Goal: Check status: Check status

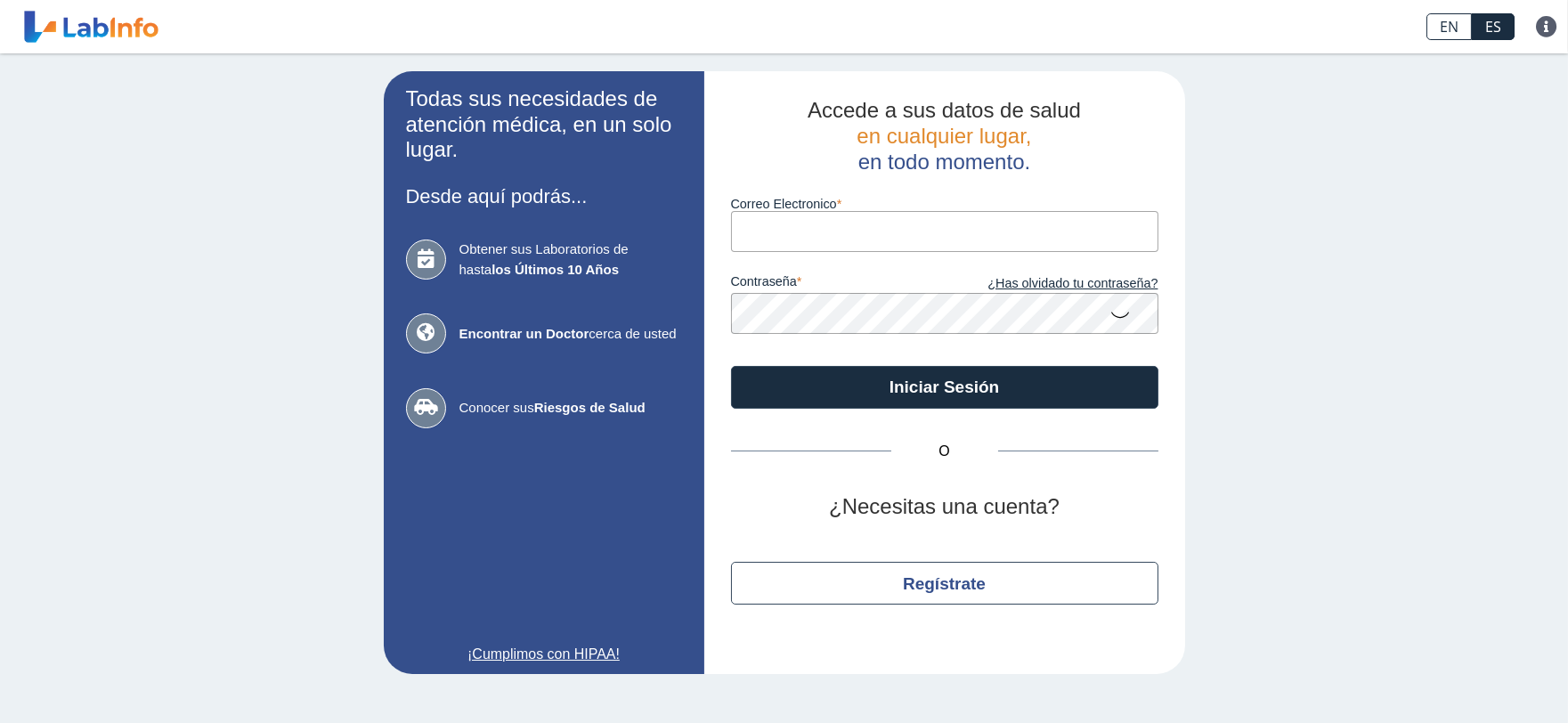
click at [783, 230] on input "Correo Electronico" at bounding box center [945, 231] width 427 height 40
type input "[EMAIL_ADDRESS][DOMAIN_NAME]"
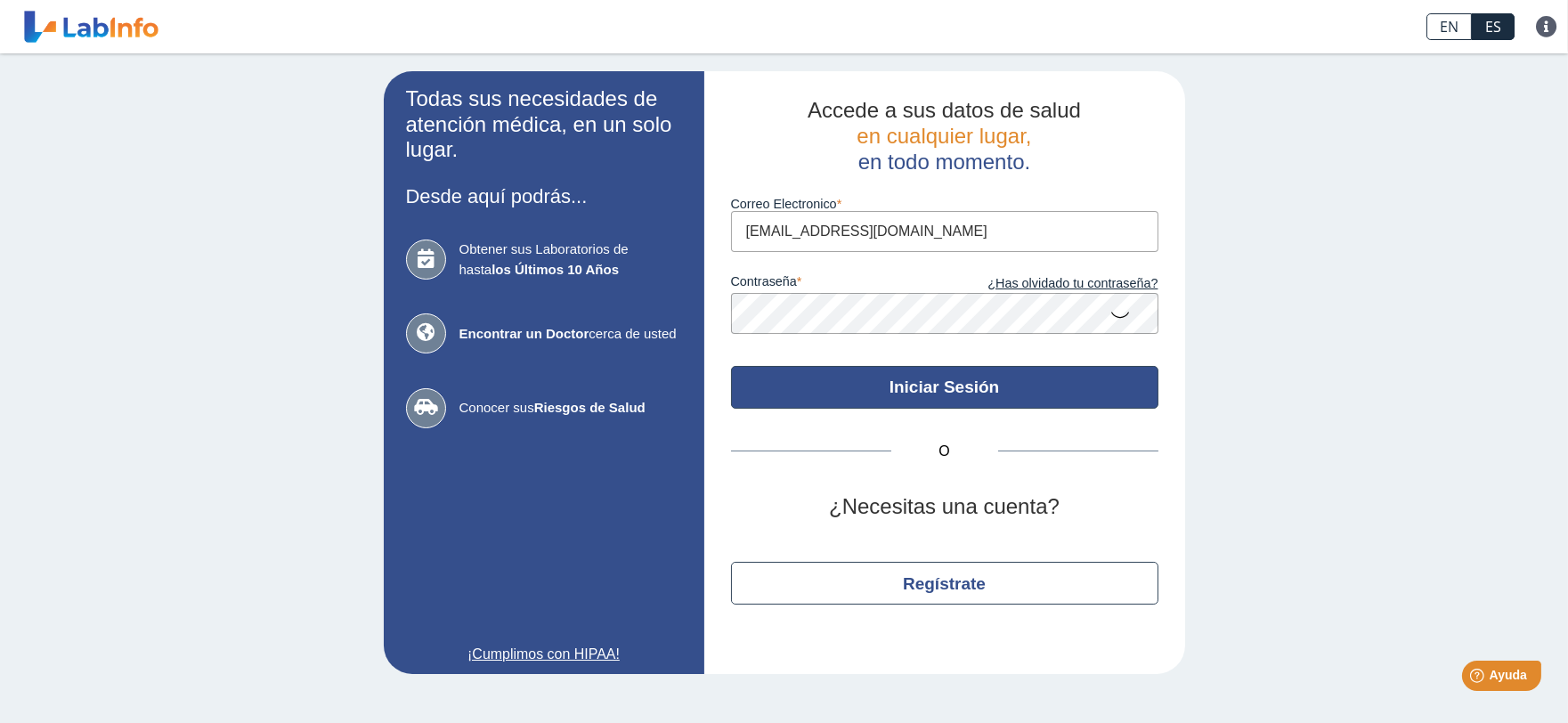
click at [1037, 393] on button "Iniciar Sesión" at bounding box center [945, 388] width 427 height 43
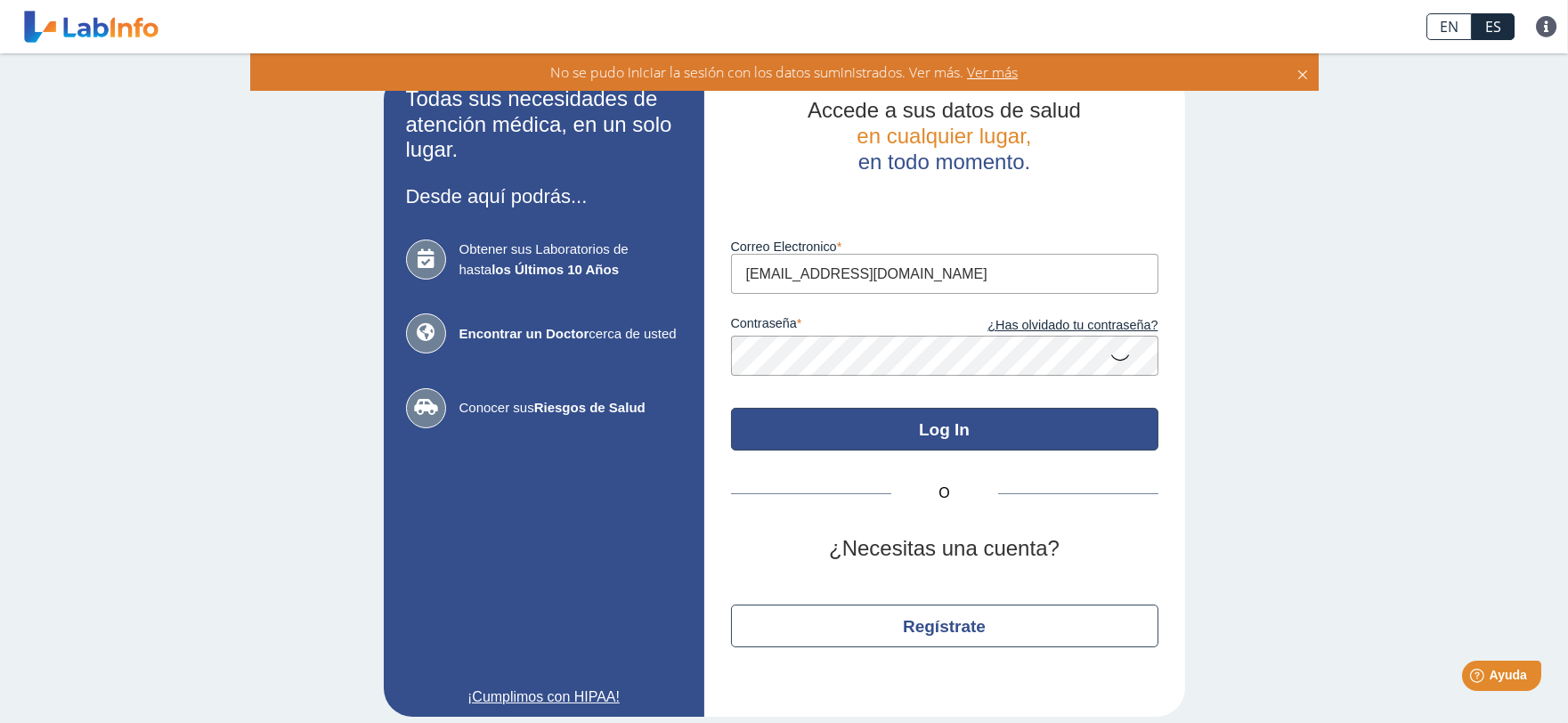
click at [1008, 449] on button "Log In" at bounding box center [945, 430] width 427 height 43
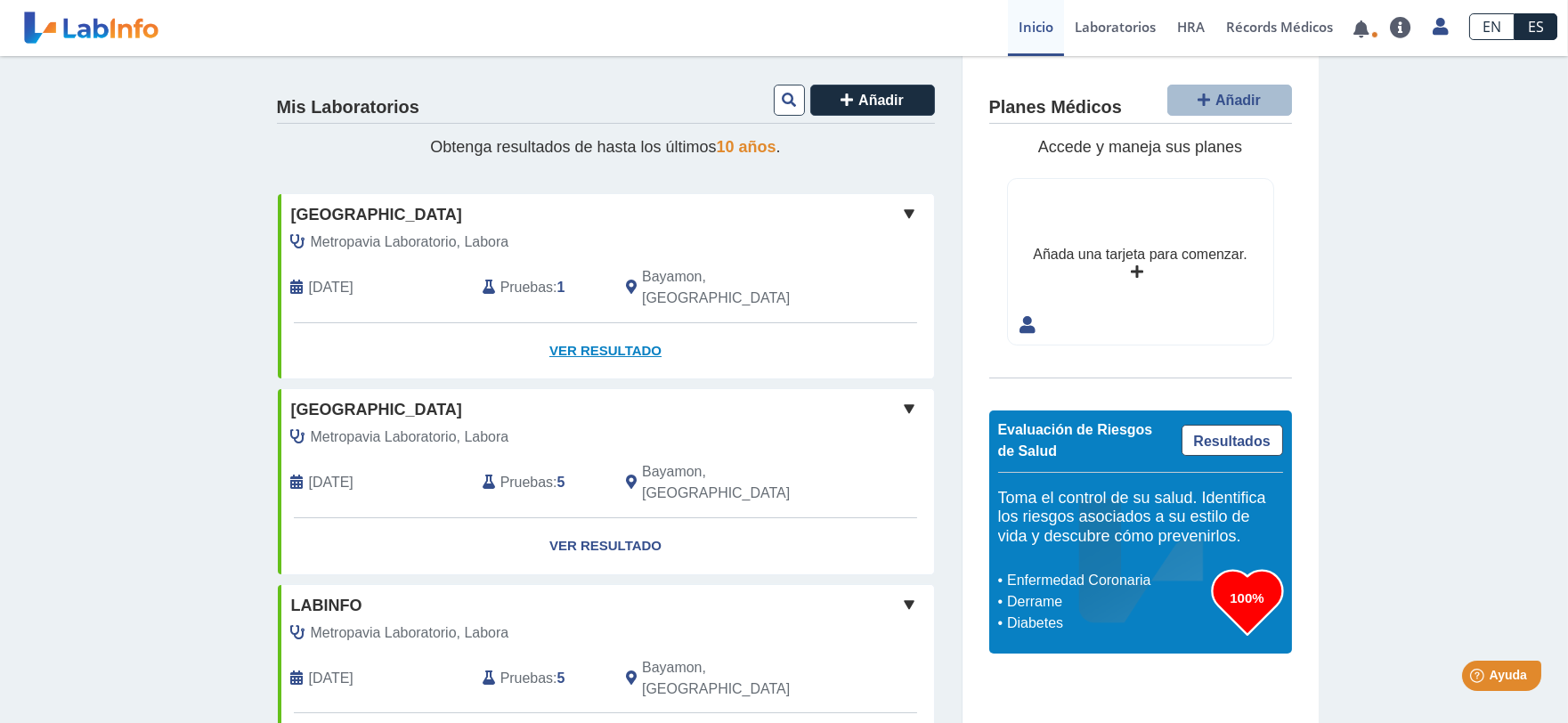
click at [591, 329] on link "Ver Resultado" at bounding box center [605, 351] width 656 height 57
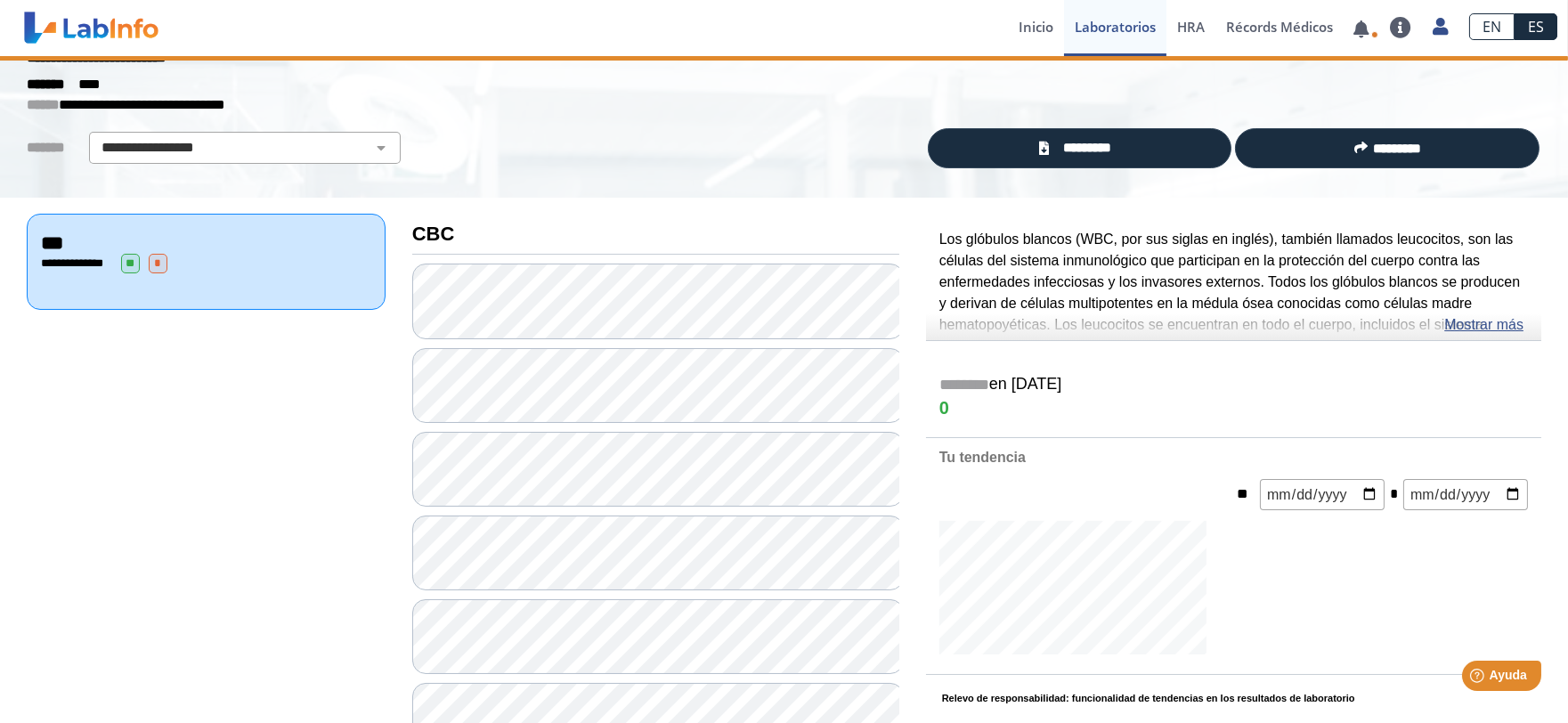
scroll to position [99, 0]
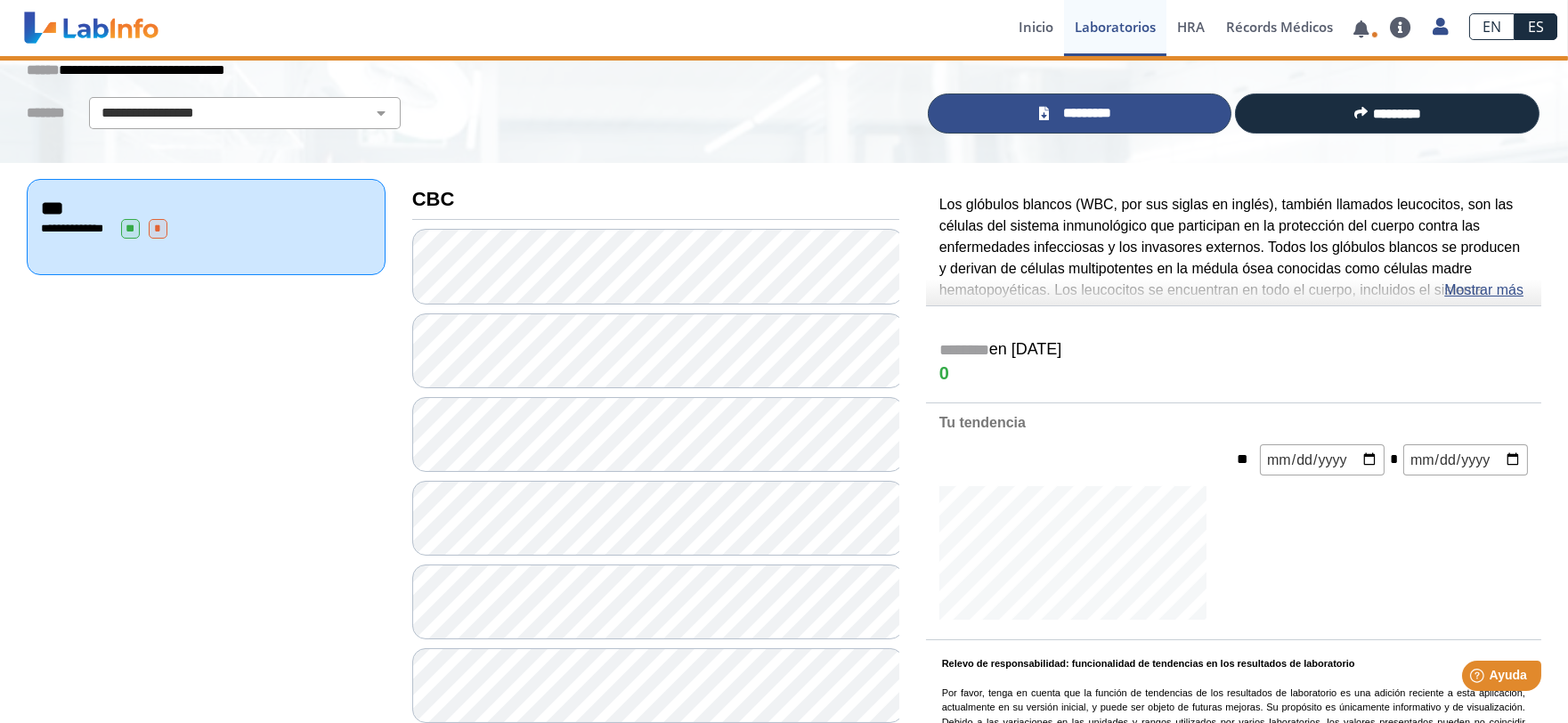
click at [1031, 109] on link "*********" at bounding box center [1079, 113] width 304 height 40
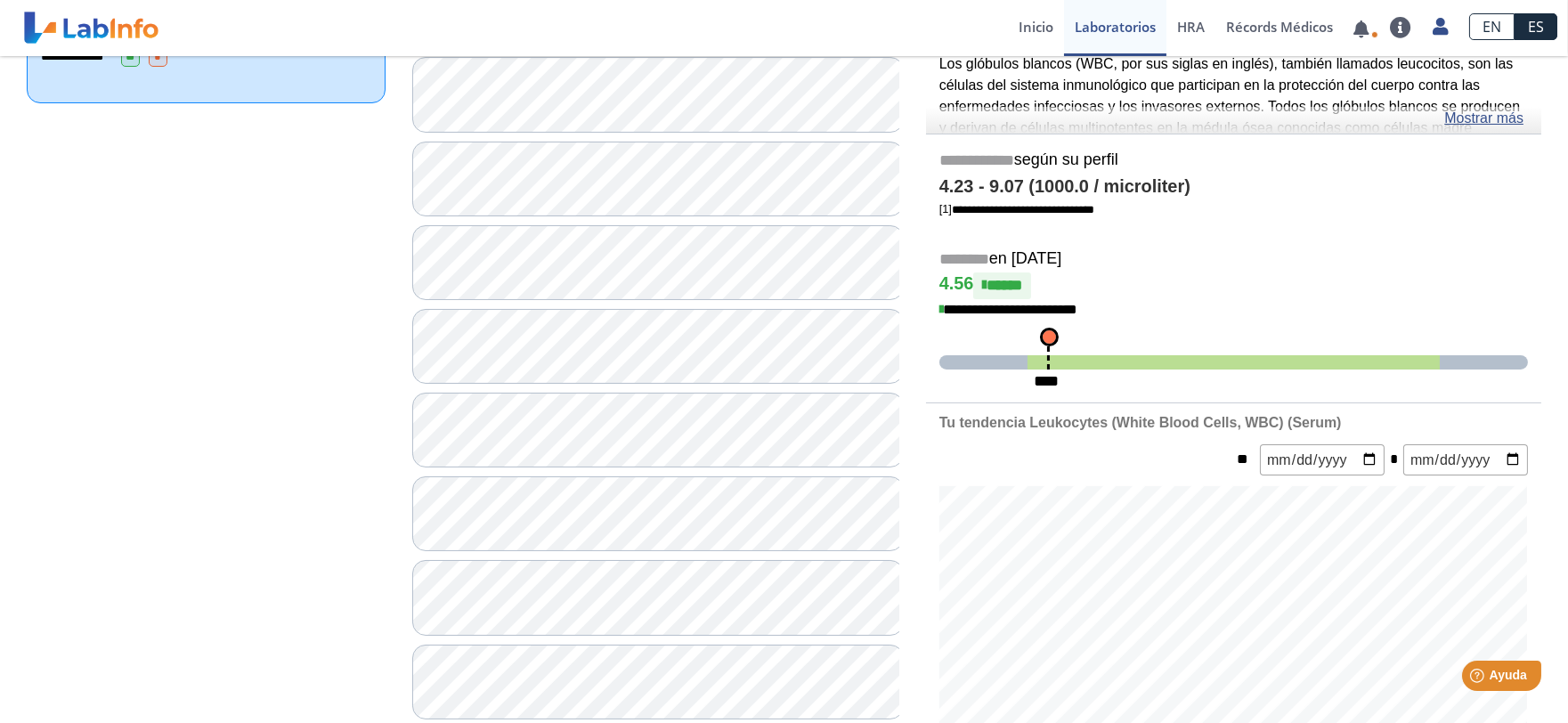
scroll to position [297, 0]
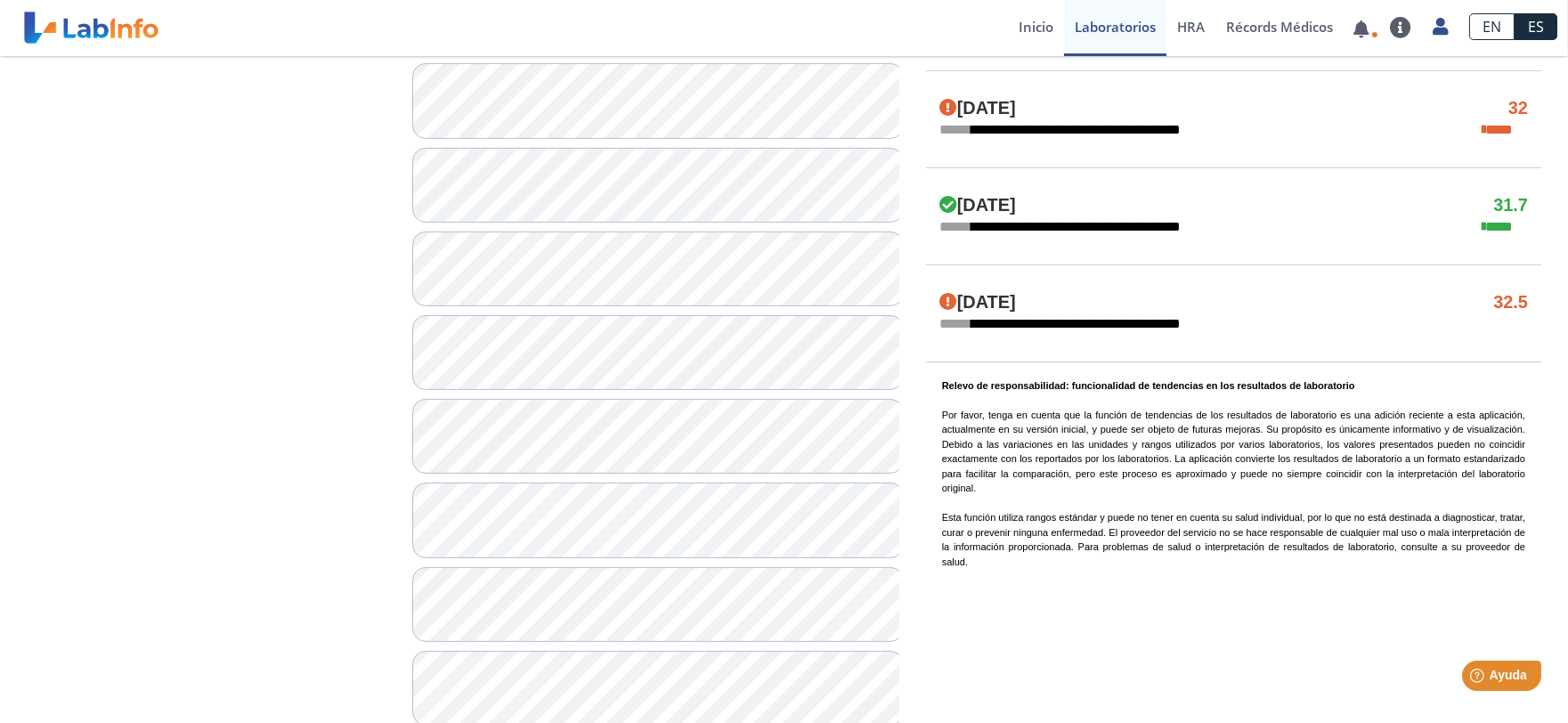
scroll to position [1285, 0]
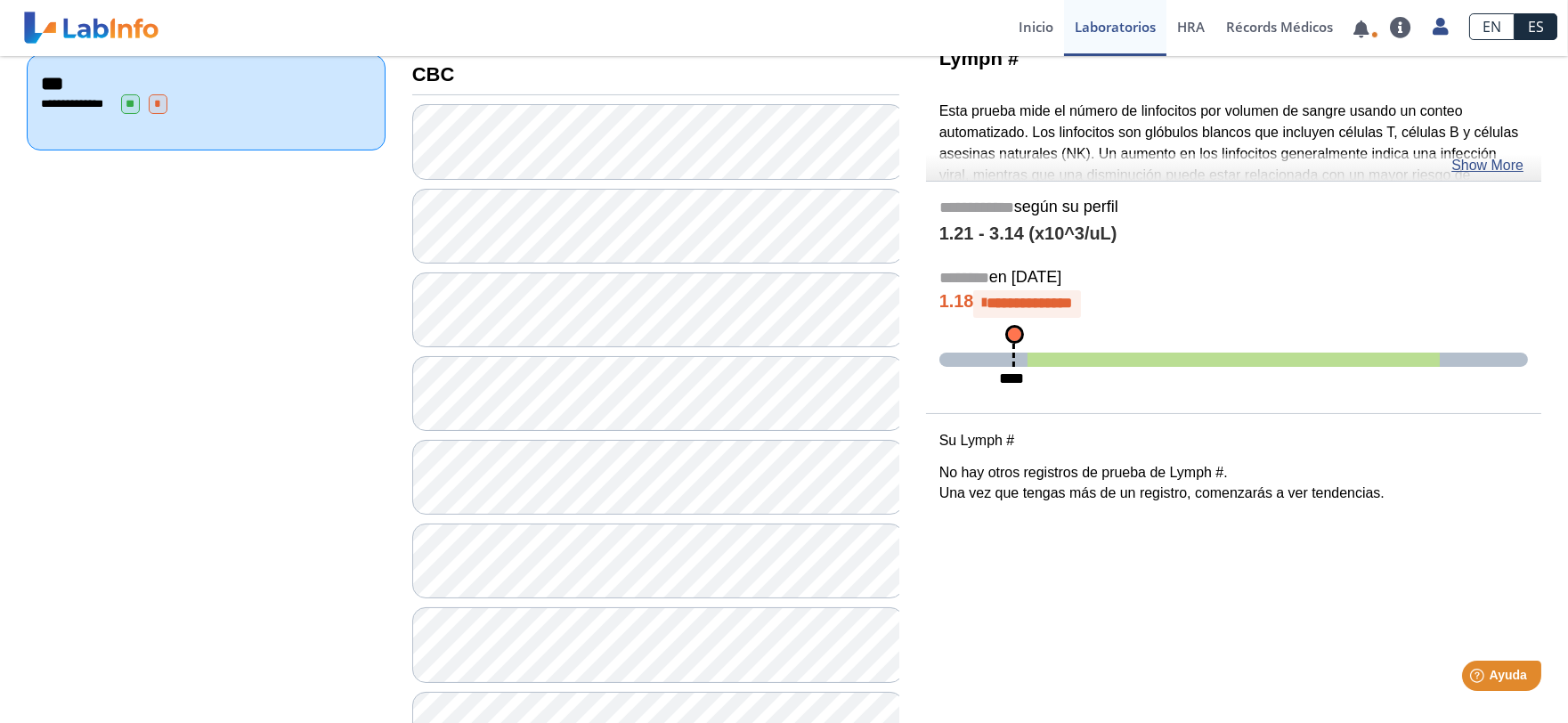
scroll to position [298, 0]
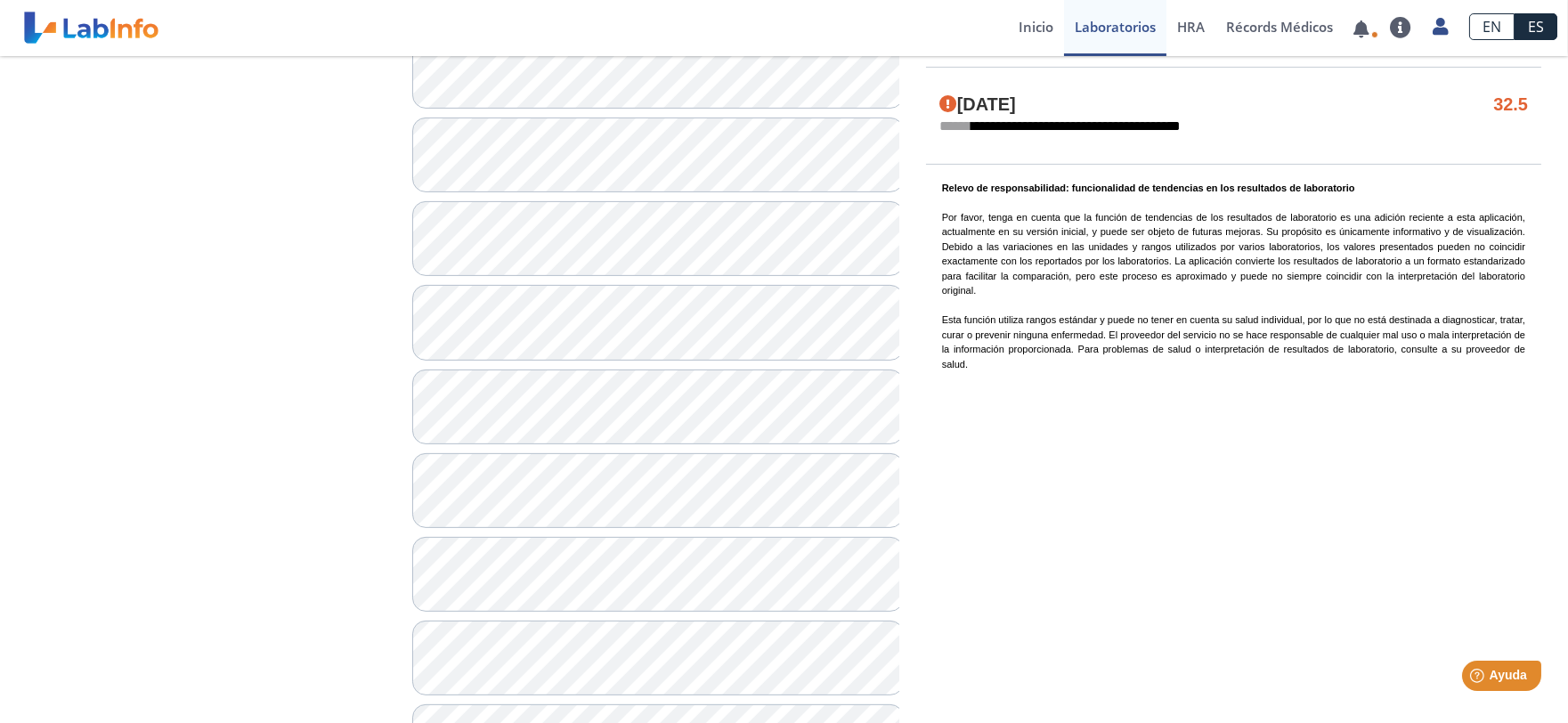
scroll to position [1485, 0]
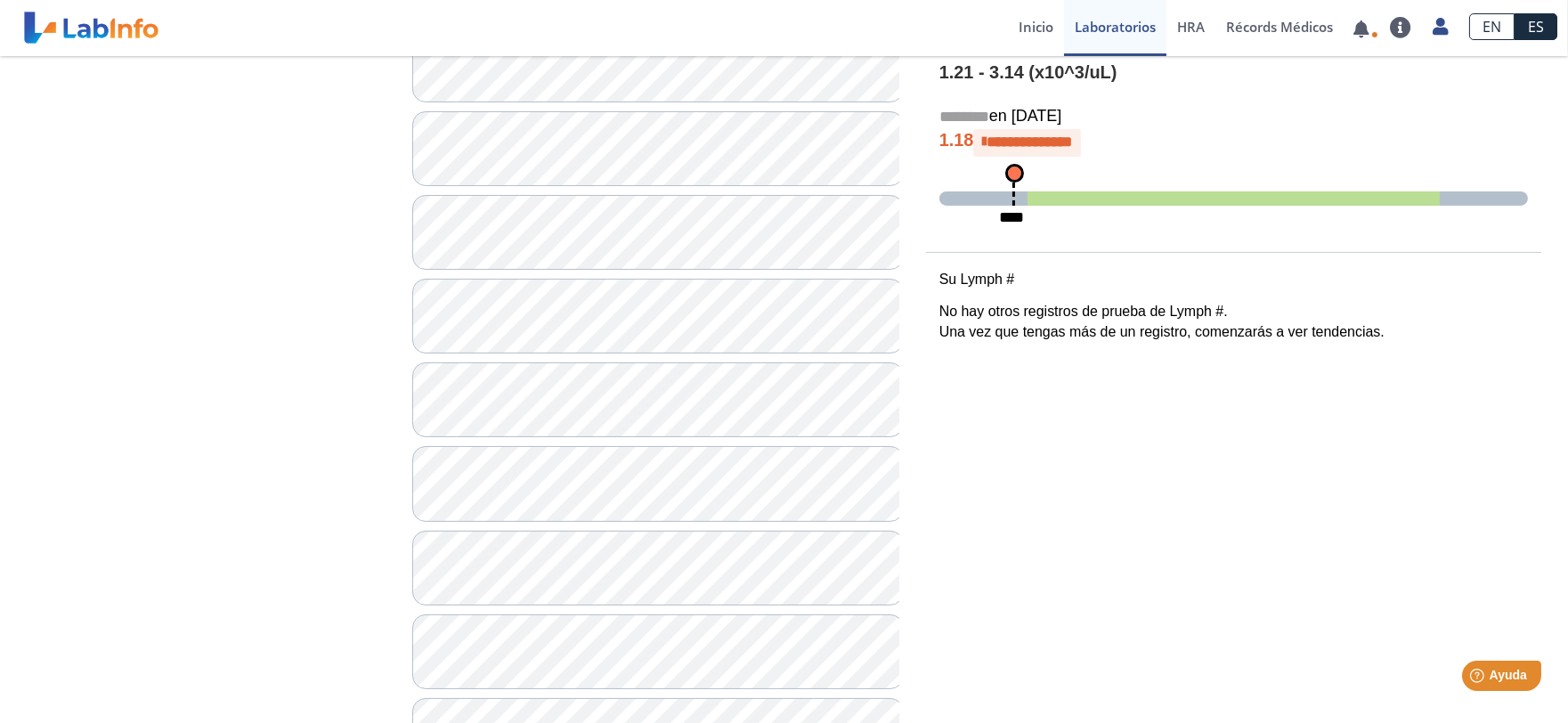
scroll to position [397, 0]
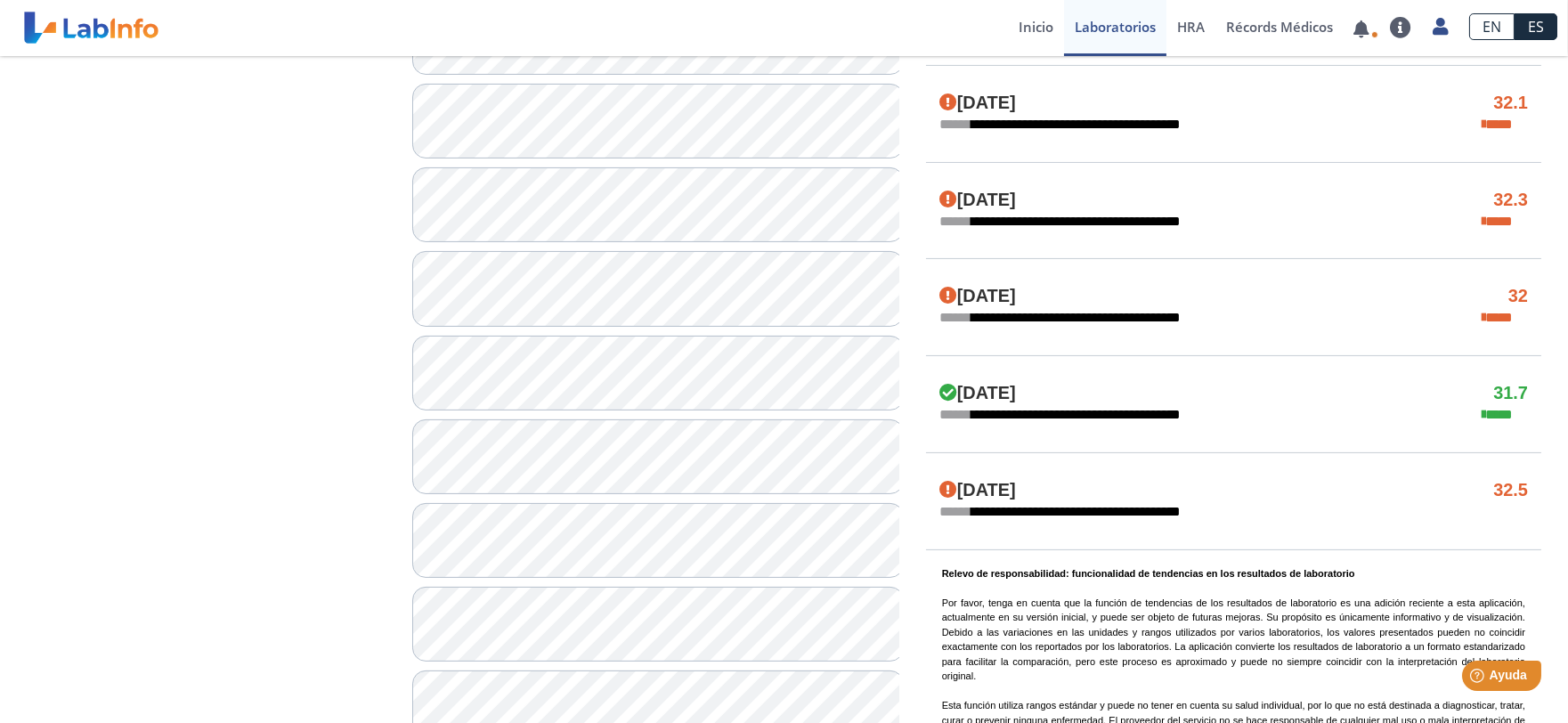
scroll to position [991, 0]
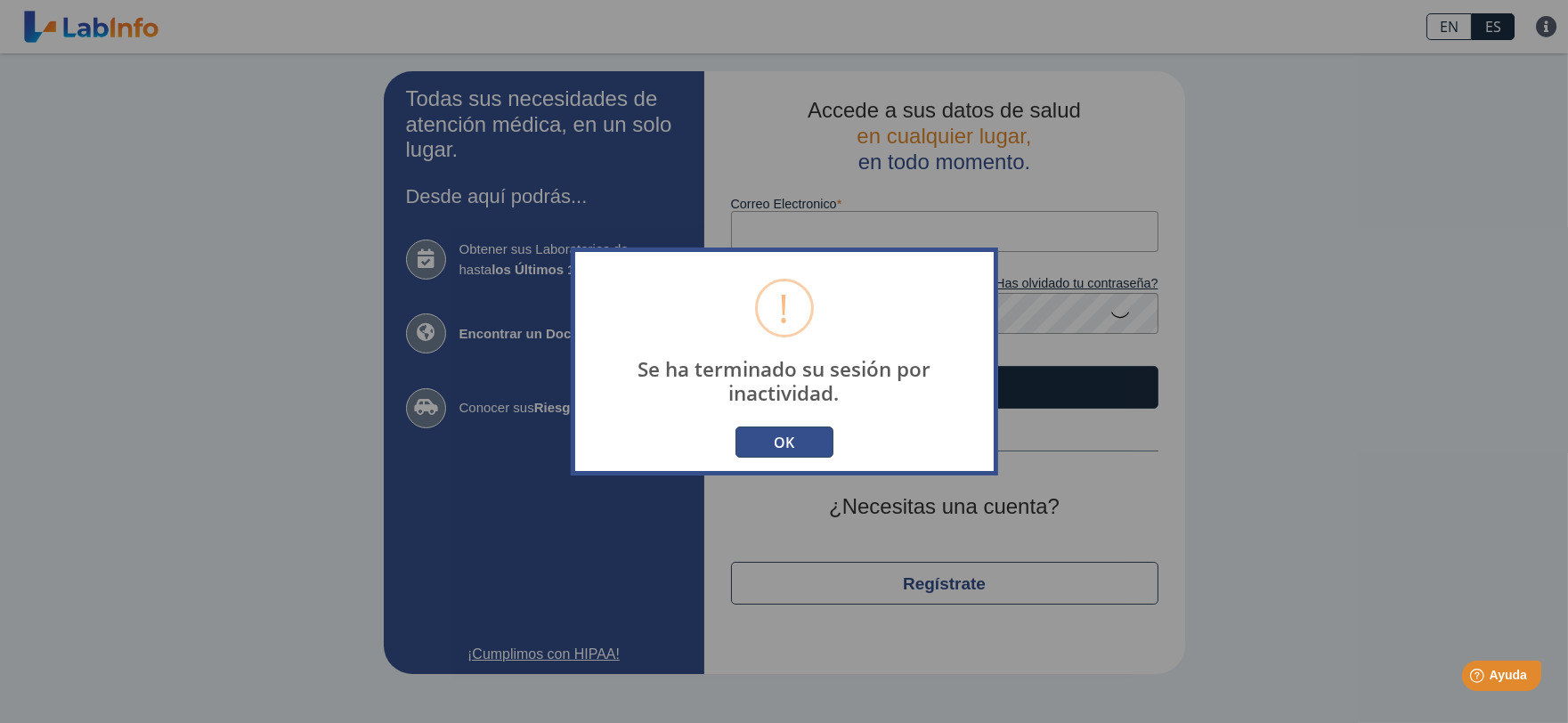
click at [770, 445] on button "OK" at bounding box center [784, 441] width 98 height 31
